Goal: Information Seeking & Learning: Learn about a topic

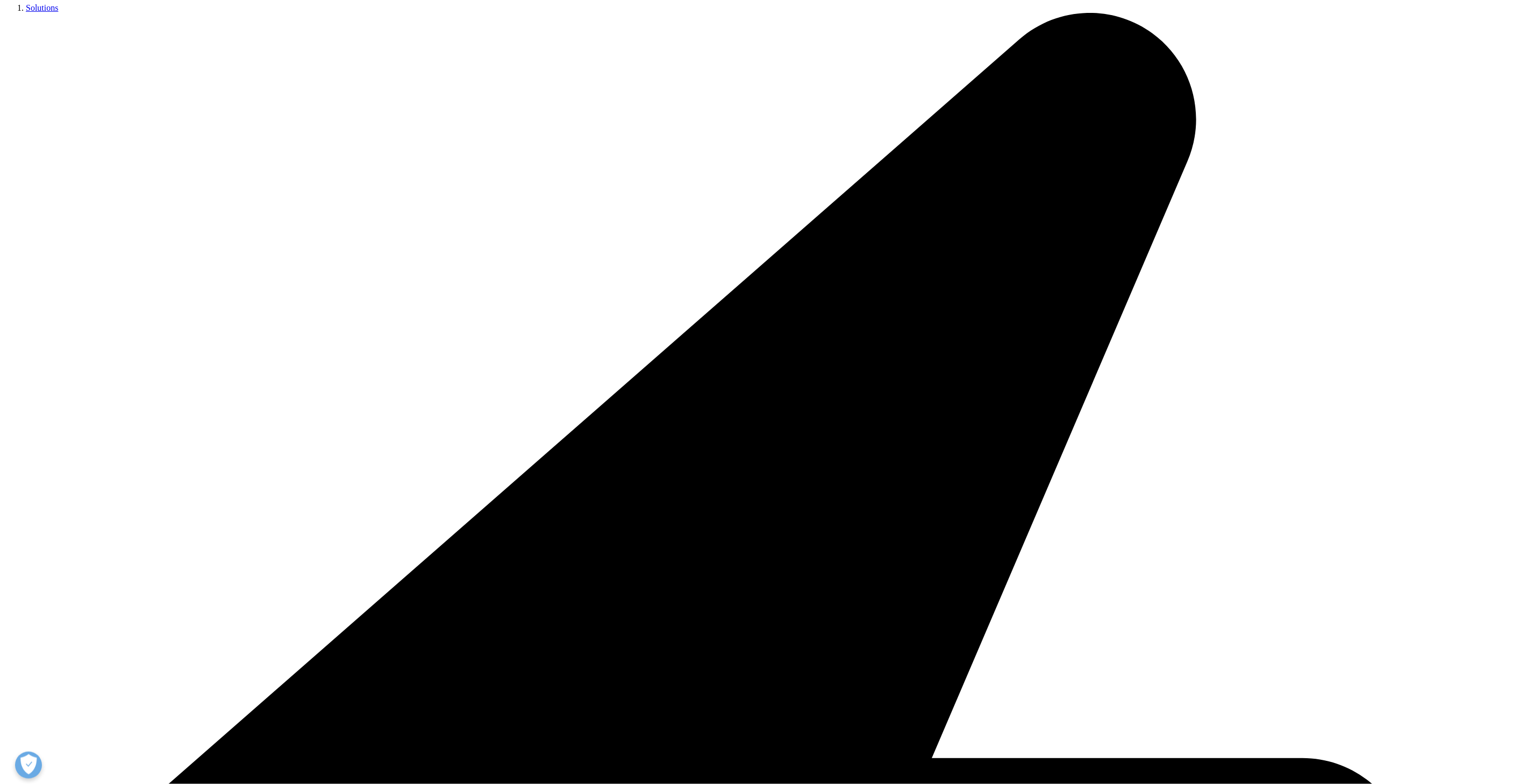
scroll to position [316, 634]
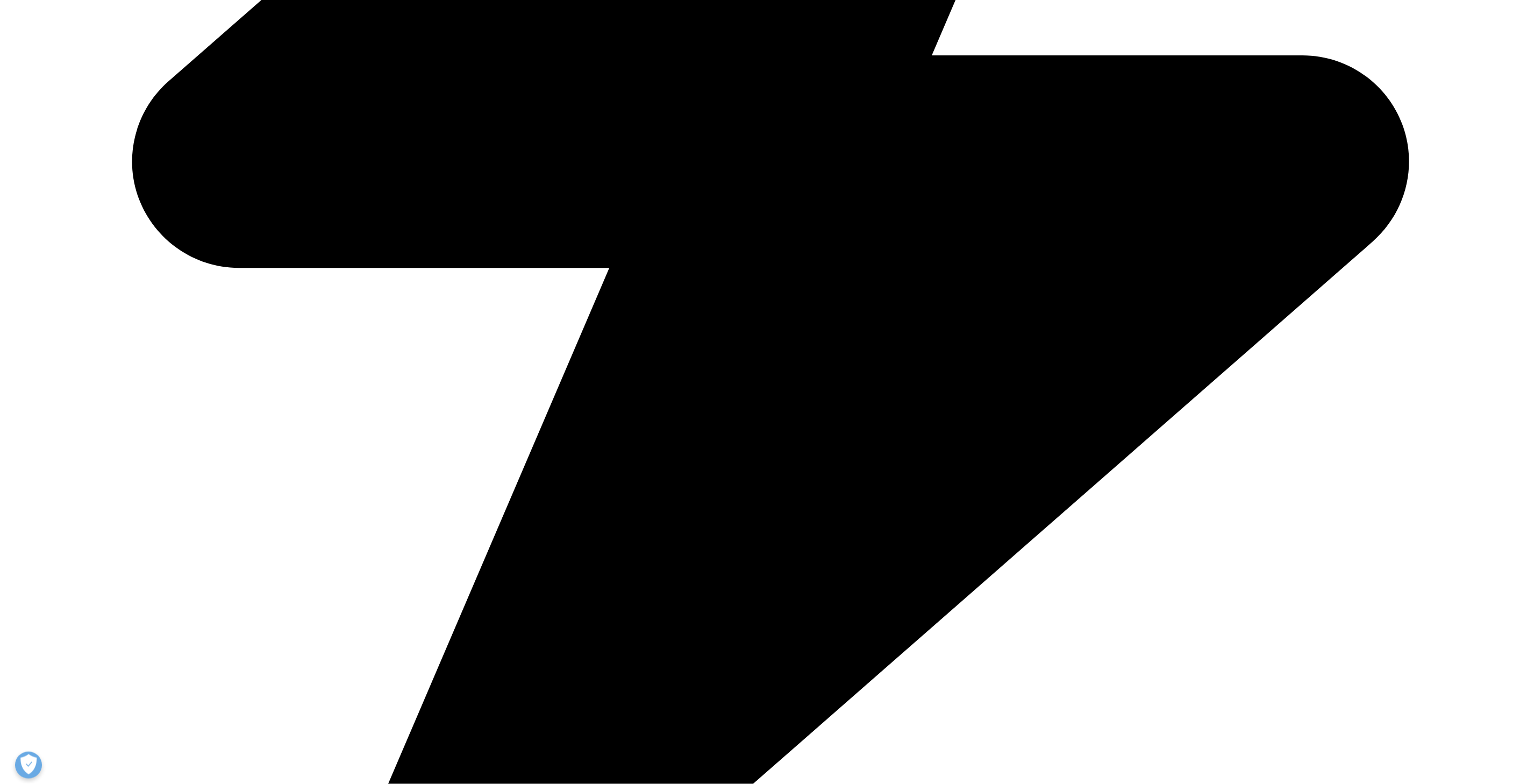
scroll to position [2986, 0]
